Goal: Check status: Check status

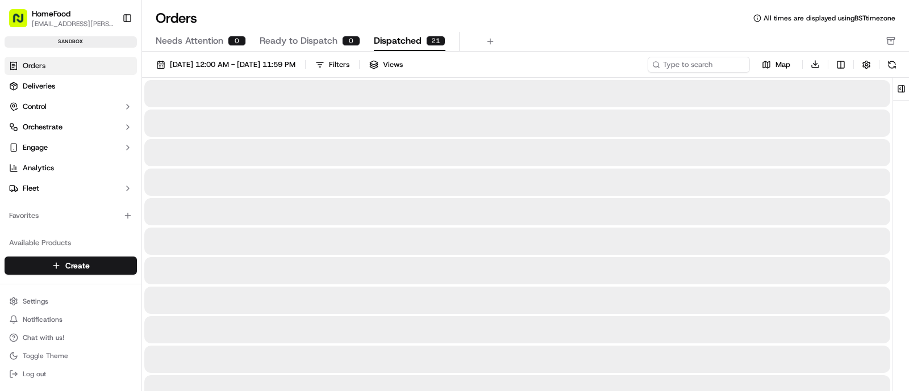
click at [378, 41] on span "Dispatched" at bounding box center [398, 41] width 48 height 14
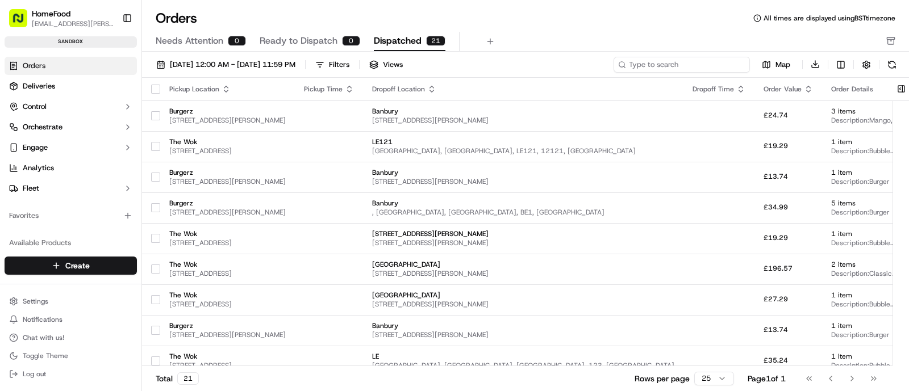
click at [680, 65] on input at bounding box center [682, 65] width 136 height 16
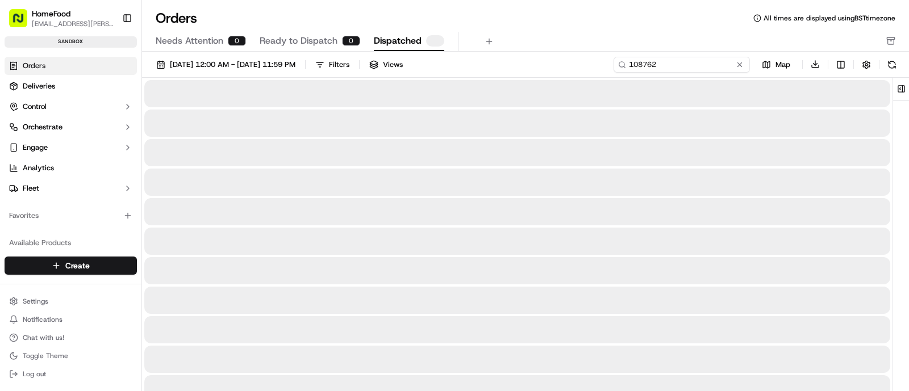
type input "108762"
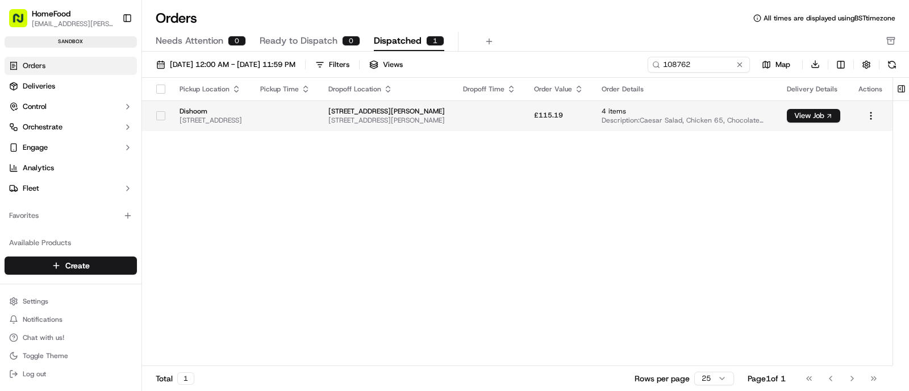
click at [445, 123] on span "[STREET_ADDRESS][PERSON_NAME]" at bounding box center [386, 120] width 116 height 9
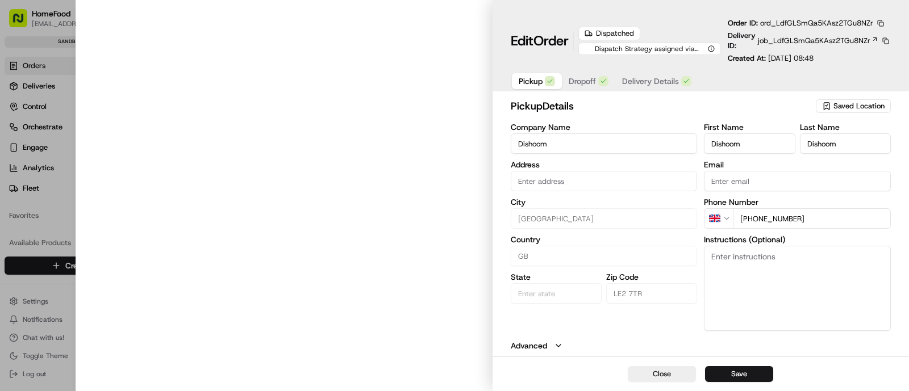
type input "[STREET_ADDRESS]"
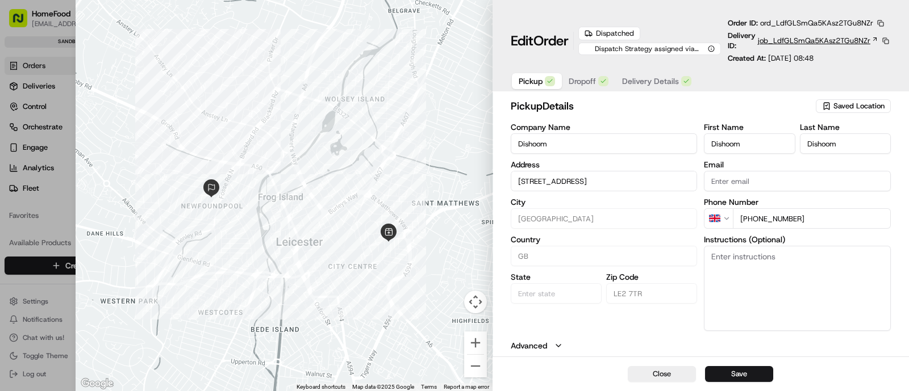
click at [813, 38] on span "job_LdfGLSmQa5KAsz2TGu8NZr" at bounding box center [814, 41] width 112 height 10
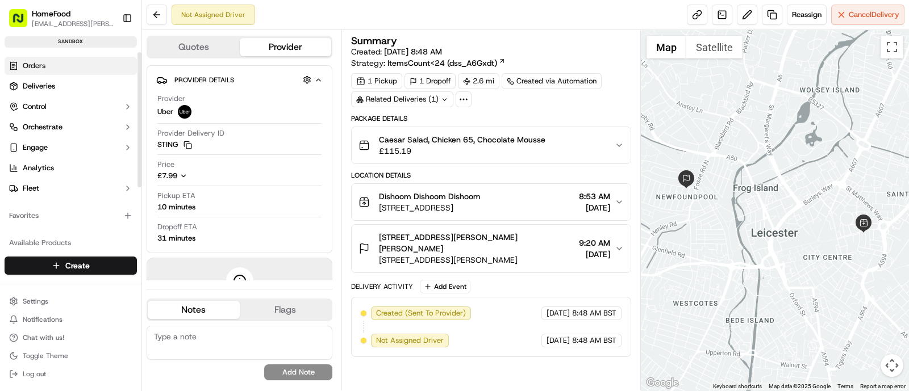
click at [33, 64] on span "Orders" at bounding box center [34, 66] width 23 height 10
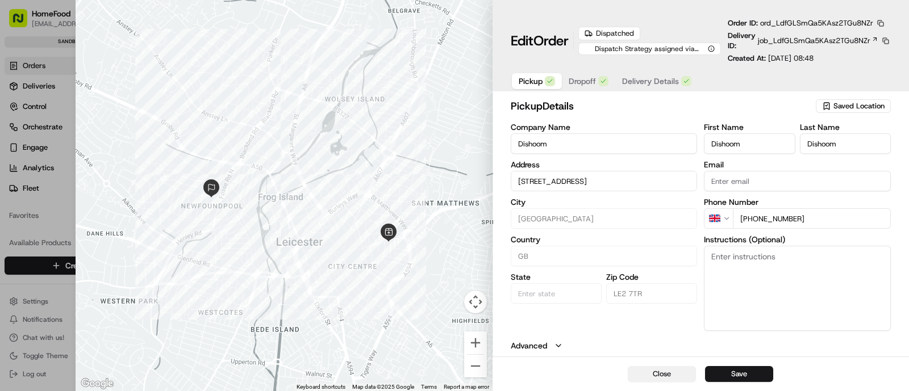
click at [656, 370] on button "Close" at bounding box center [662, 374] width 68 height 16
type input "+1"
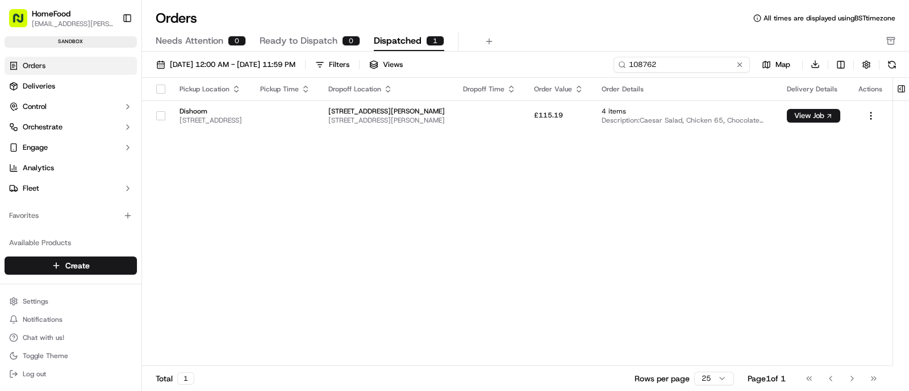
click at [707, 66] on input "108762" at bounding box center [682, 65] width 136 height 16
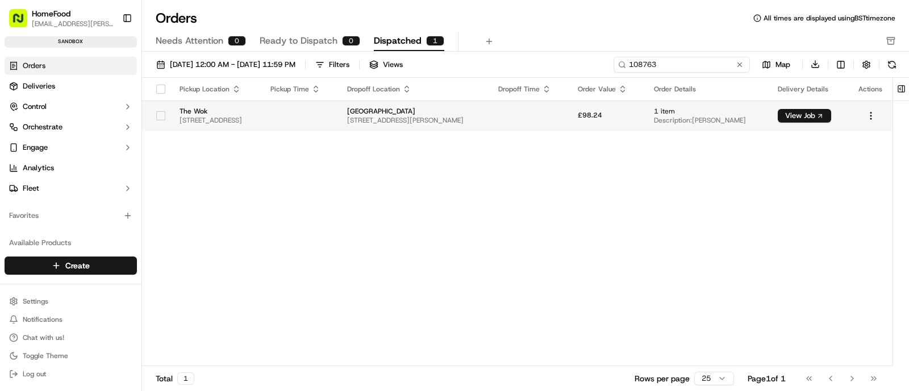
type input "108763"
click at [216, 127] on td "[STREET_ADDRESS]" at bounding box center [215, 116] width 91 height 31
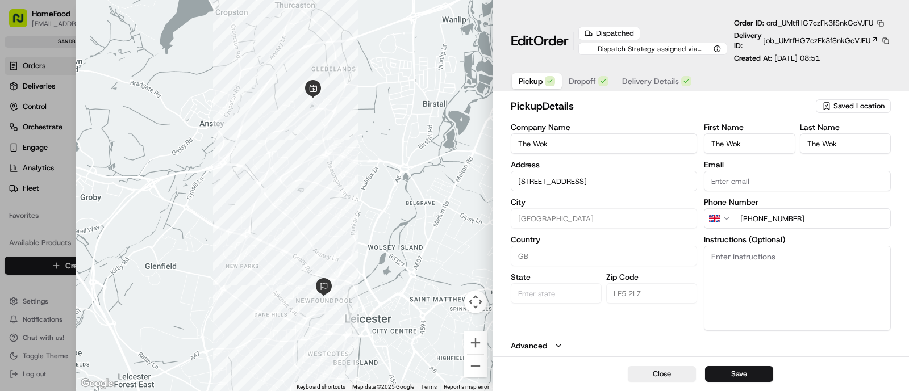
click at [812, 40] on span "job_UMtfHG7czFk3fSnkGcVJFU" at bounding box center [817, 41] width 106 height 10
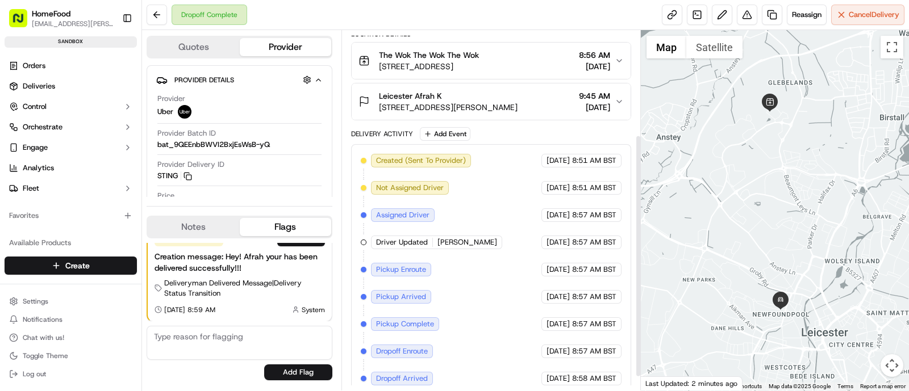
scroll to position [175, 0]
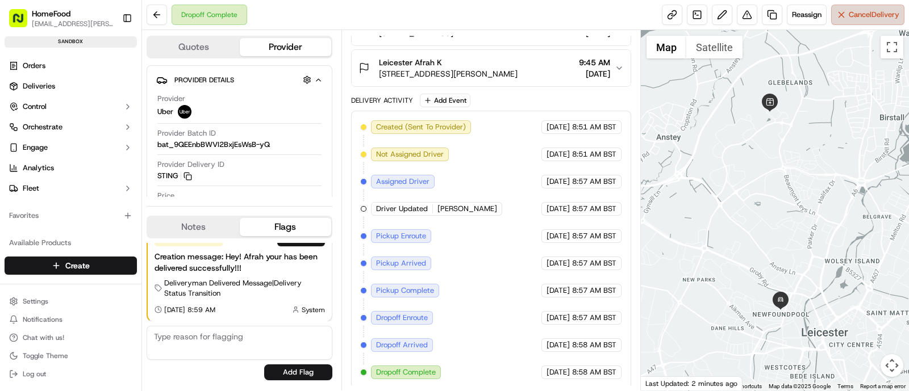
click at [862, 22] on button "Cancel Delivery" at bounding box center [867, 15] width 73 height 20
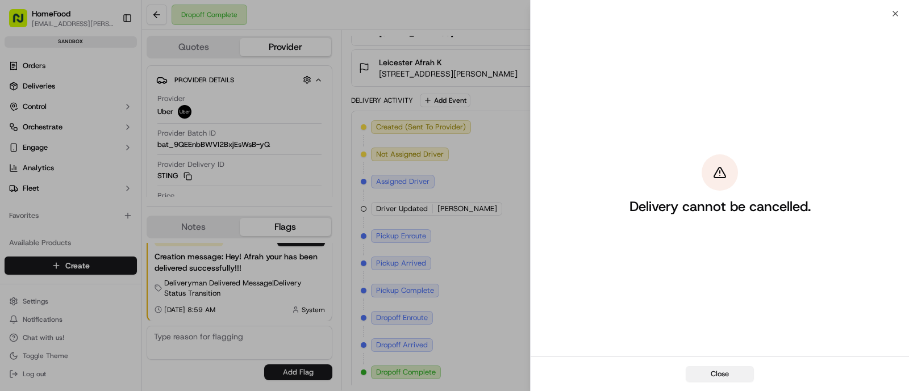
click at [720, 374] on button "Close" at bounding box center [720, 374] width 68 height 16
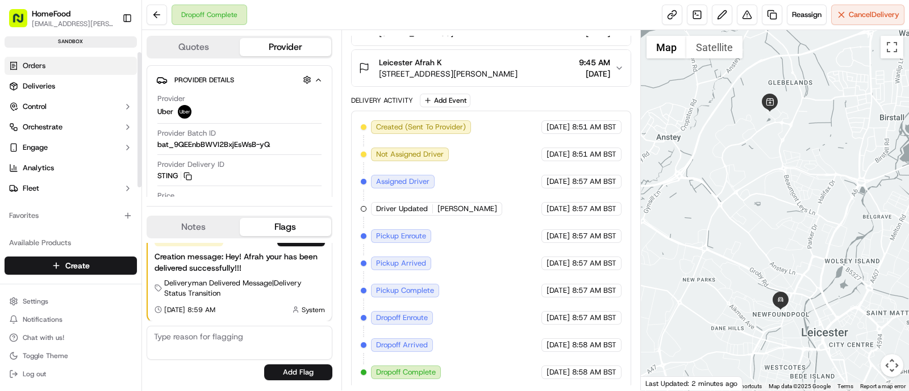
click at [36, 64] on span "Orders" at bounding box center [34, 66] width 23 height 10
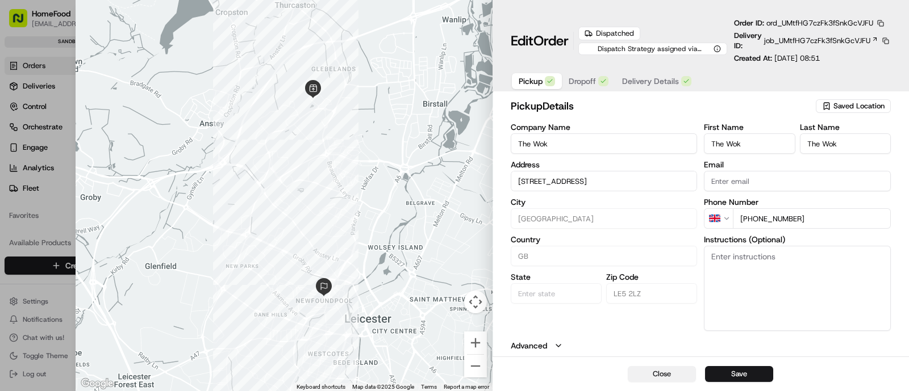
click at [642, 371] on button "Close" at bounding box center [662, 374] width 68 height 16
type input "+1"
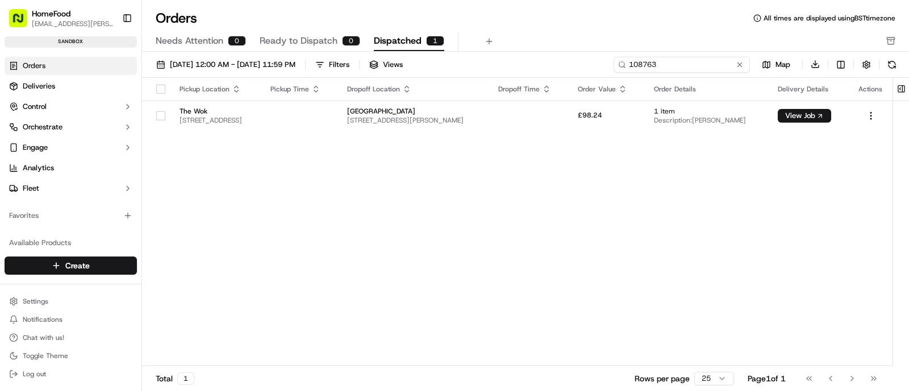
drag, startPoint x: 703, startPoint y: 64, endPoint x: 652, endPoint y: 61, distance: 51.2
click at [652, 61] on input "108763" at bounding box center [682, 65] width 136 height 16
click at [676, 62] on input "108763" at bounding box center [682, 65] width 136 height 16
type input "108765"
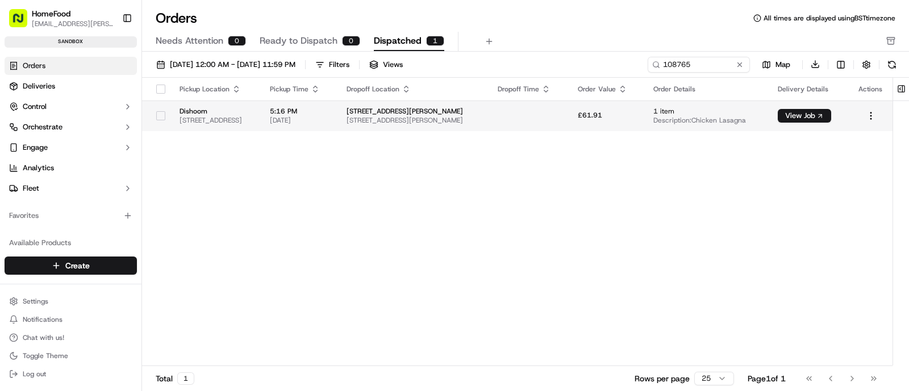
click at [452, 120] on span "[STREET_ADDRESS][PERSON_NAME]" at bounding box center [413, 120] width 133 height 9
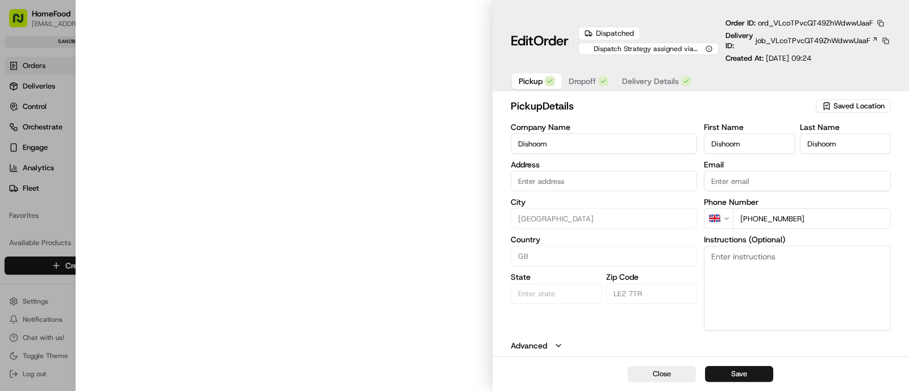
type input "[STREET_ADDRESS]"
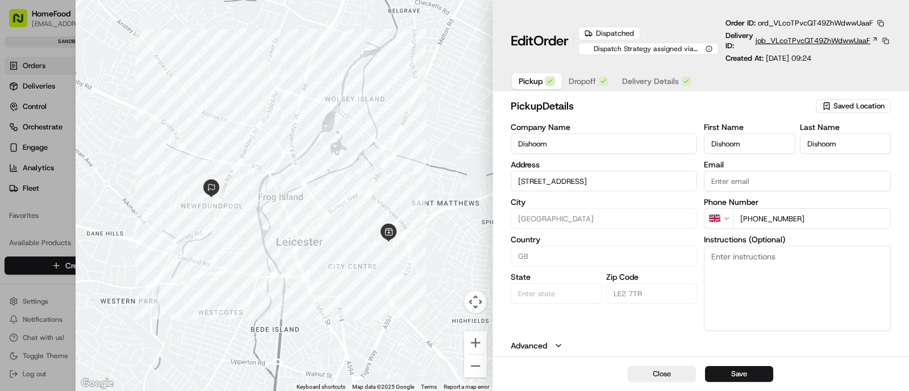
click at [794, 43] on span "job_VLcoTPvcQT49ZhWdwwUaaF" at bounding box center [813, 41] width 115 height 10
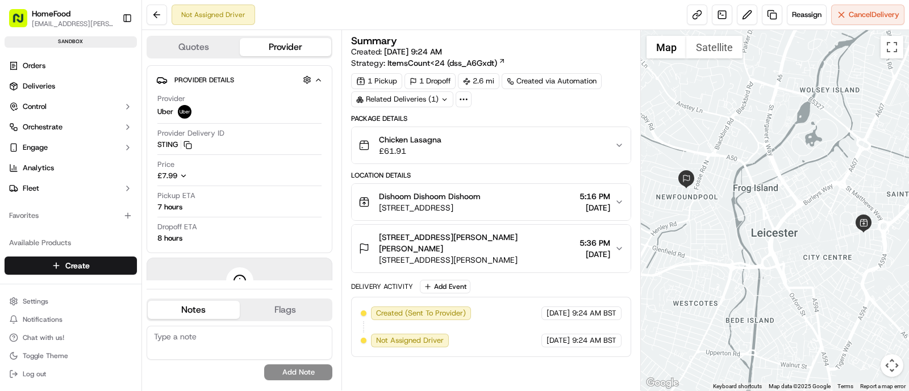
click at [616, 144] on icon "button" at bounding box center [619, 145] width 9 height 9
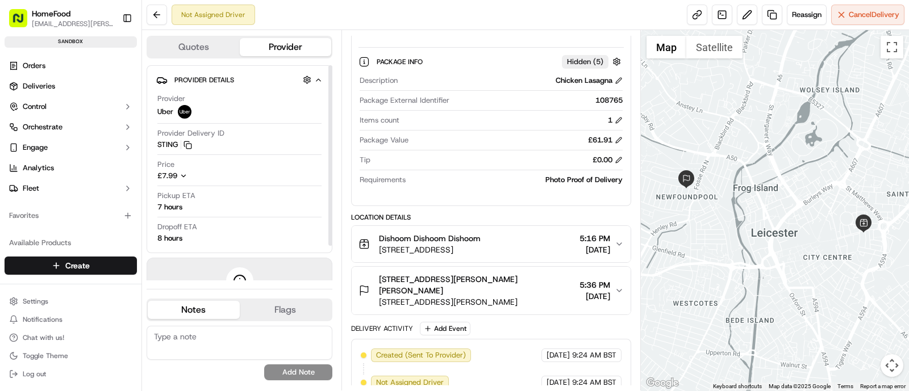
click at [257, 43] on button "Provider" at bounding box center [286, 47] width 92 height 18
click at [214, 48] on button "Quotes" at bounding box center [194, 47] width 92 height 18
click at [273, 45] on button "Provider" at bounding box center [286, 47] width 92 height 18
